Goal: Task Accomplishment & Management: Complete application form

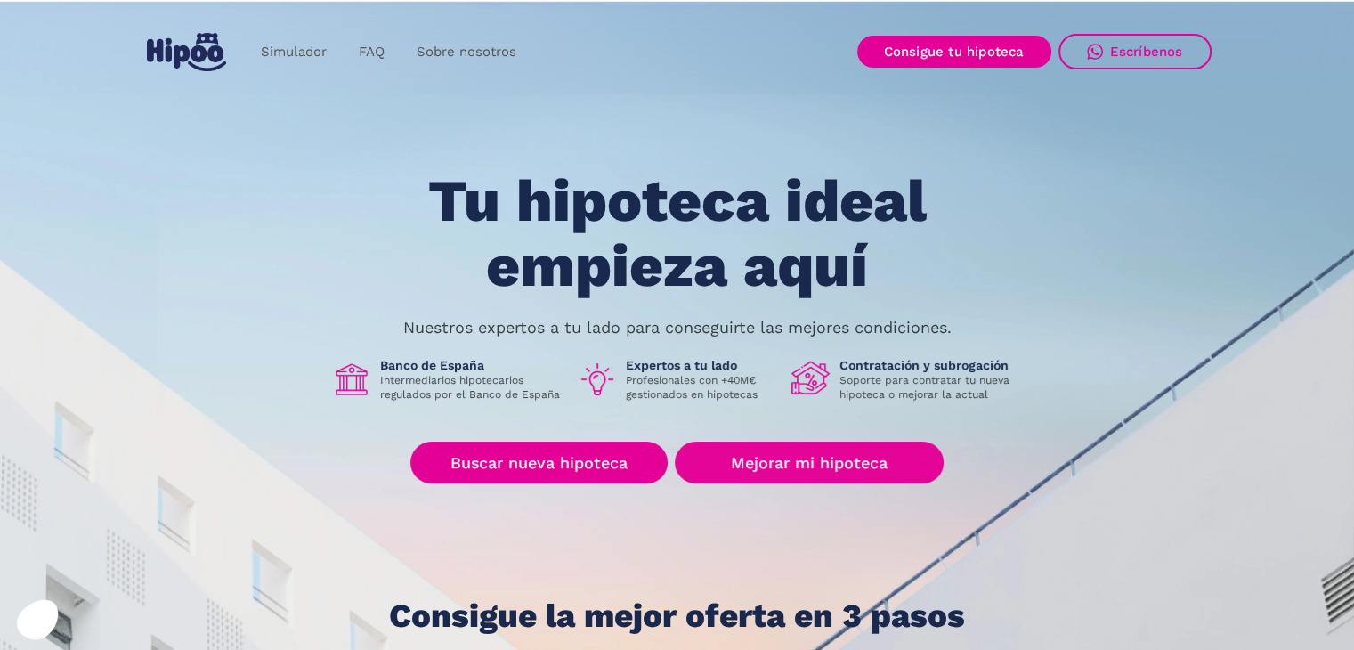
click at [744, 442] on div "Tu hipoteca ideal empieza aquí Nuestros expertos a tu lado para conseguirte las…" at bounding box center [677, 401] width 1069 height 465
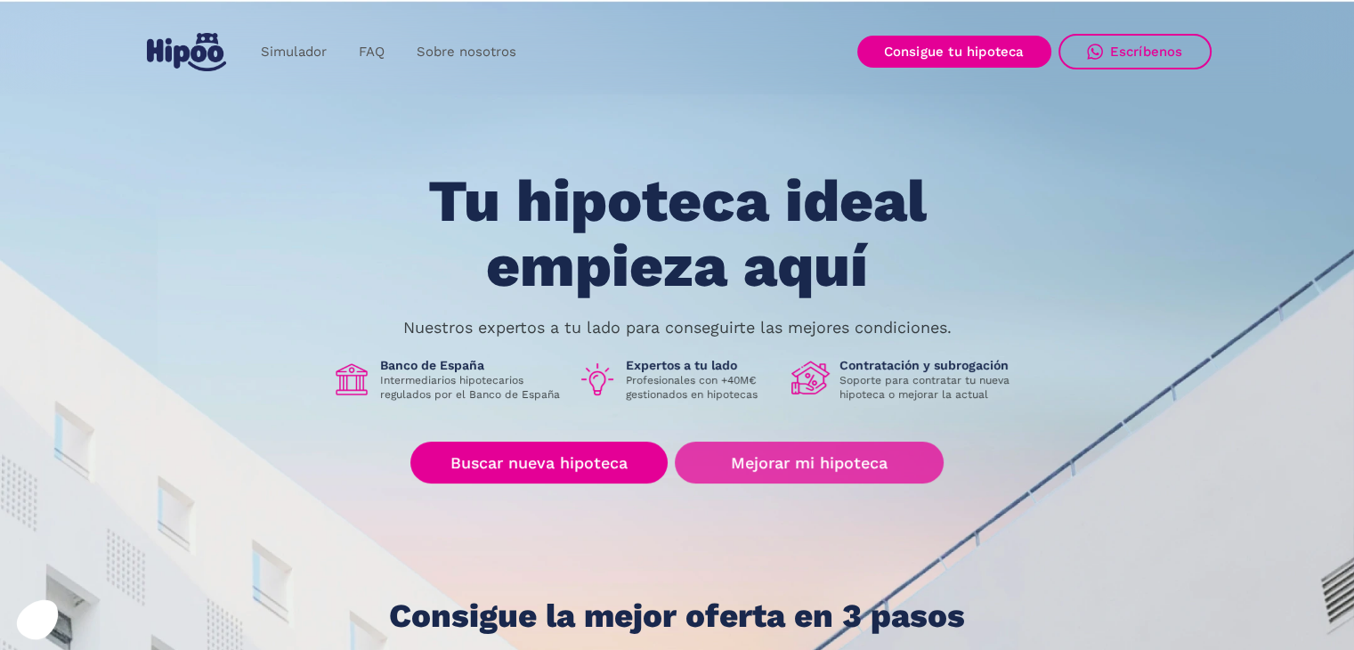
click at [766, 451] on link "Mejorar mi hipoteca" at bounding box center [809, 463] width 268 height 42
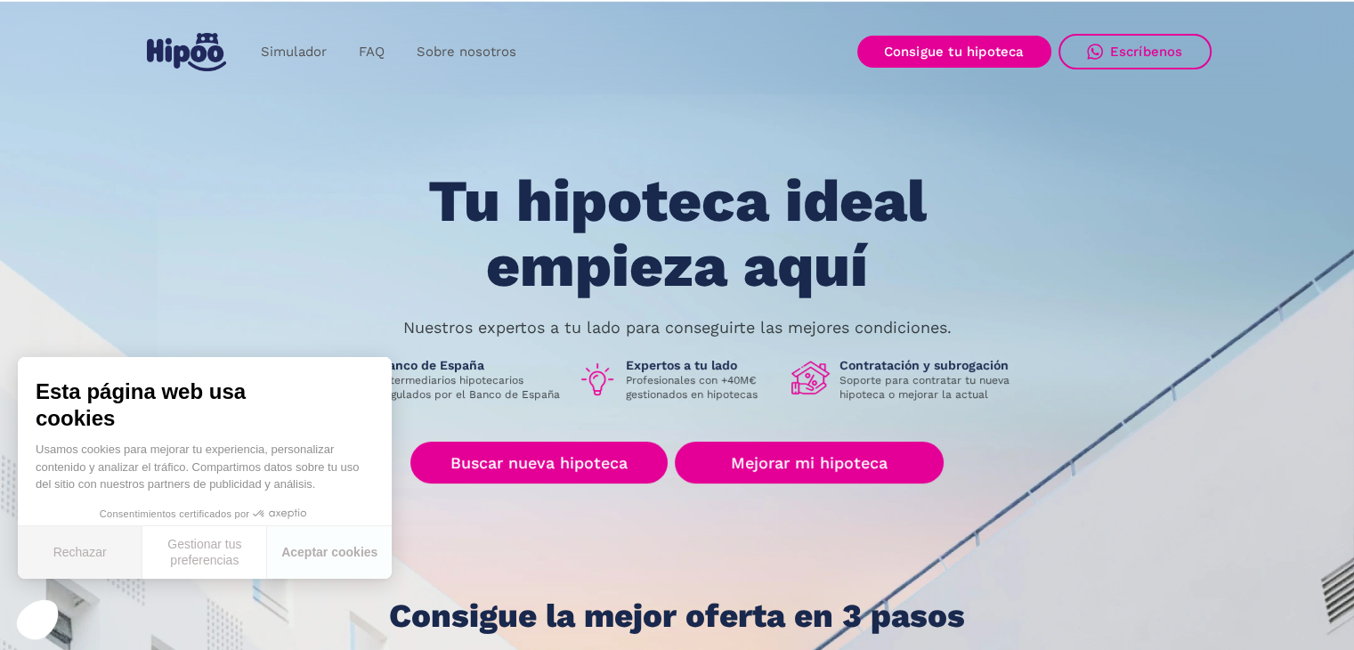
click at [82, 553] on button "Rechazar" at bounding box center [80, 552] width 125 height 53
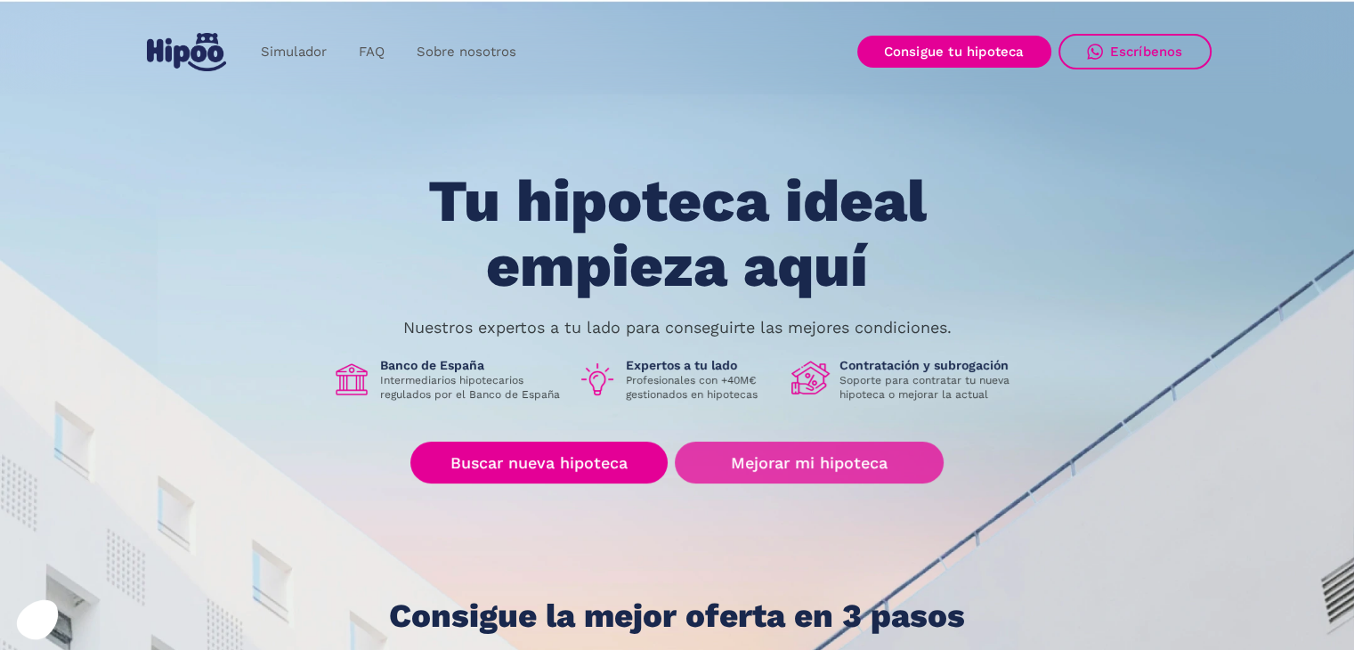
click at [766, 465] on link "Mejorar mi hipoteca" at bounding box center [809, 463] width 268 height 42
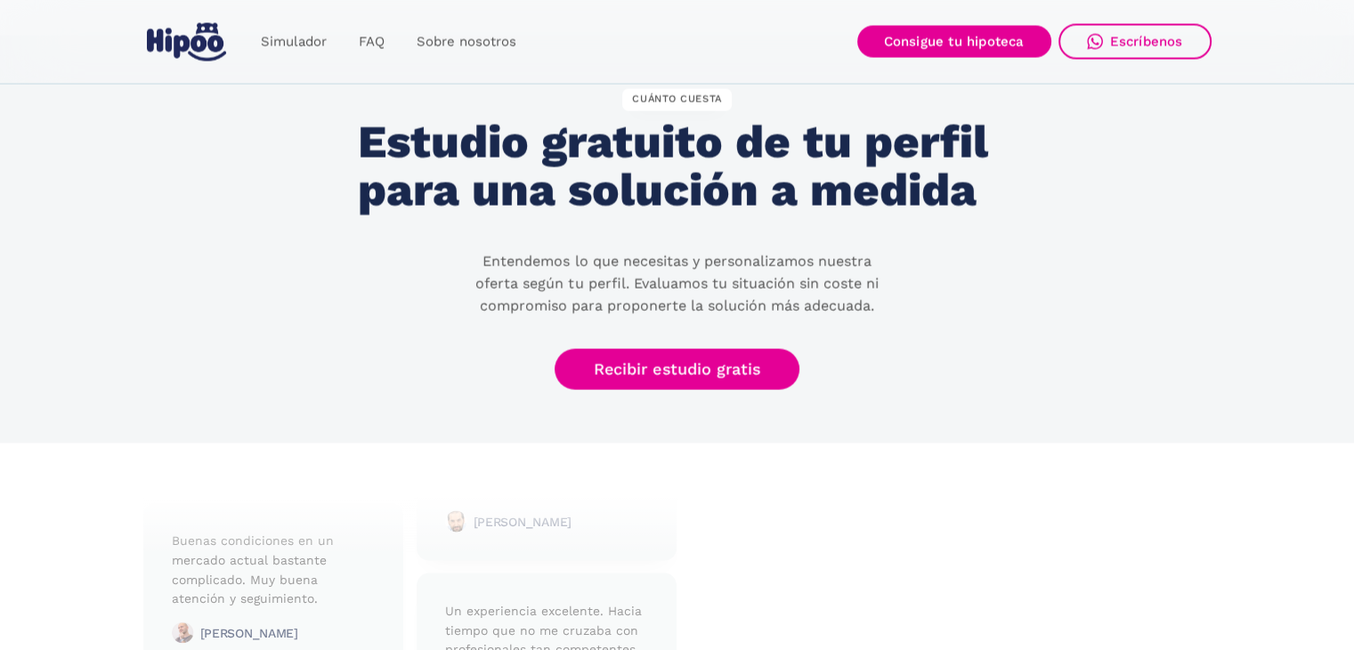
scroll to position [3651, 0]
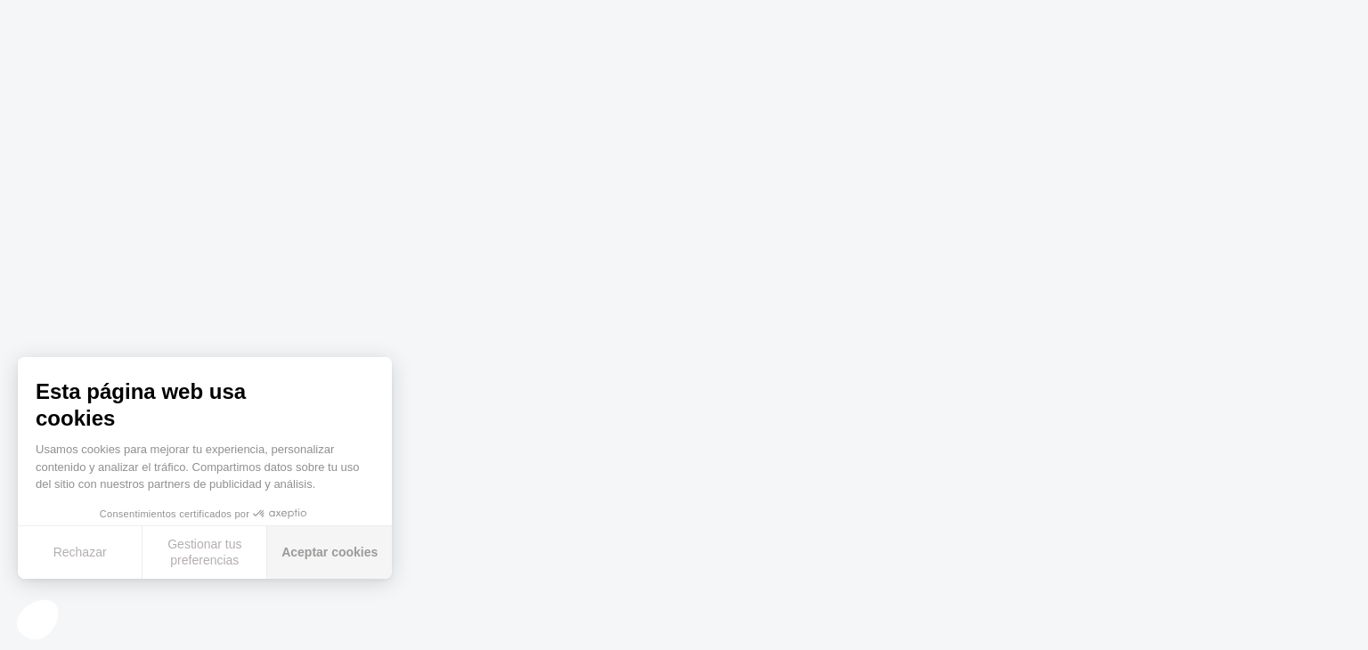
click at [298, 555] on button "Aceptar cookies" at bounding box center [329, 552] width 125 height 53
